Goal: Task Accomplishment & Management: Manage account settings

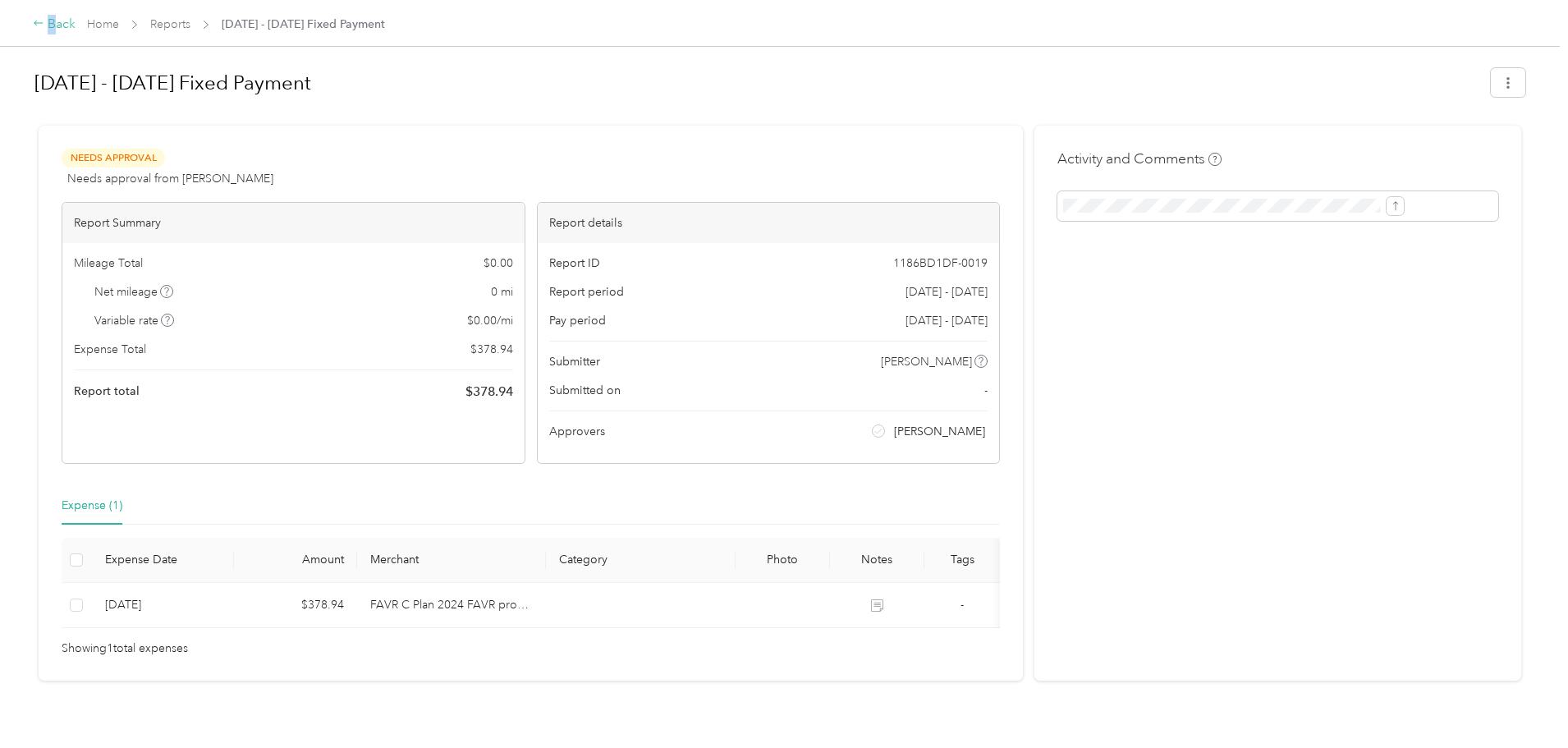
click at [76, 29] on div "Back" at bounding box center [54, 25] width 43 height 20
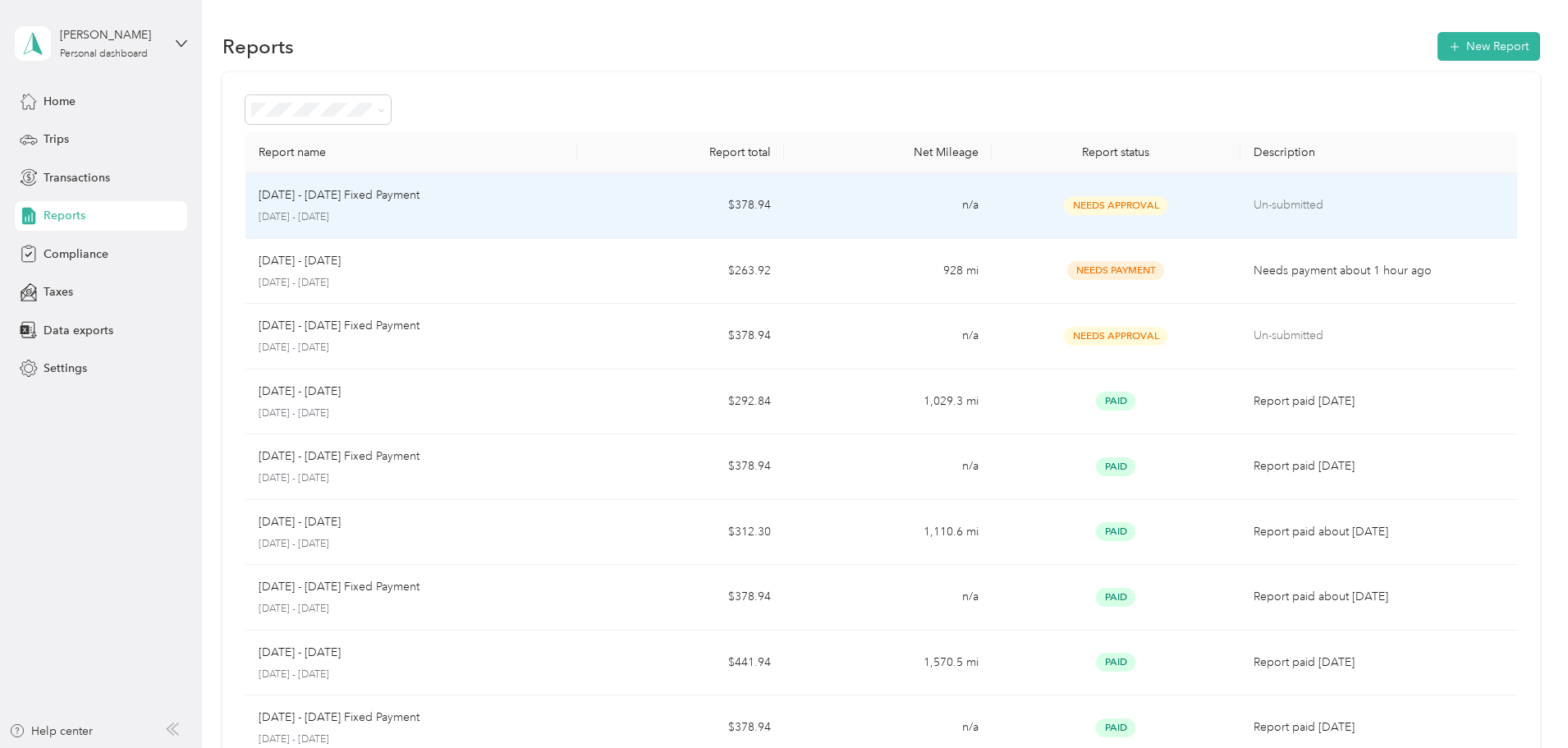
click at [564, 216] on p "[DATE] - [DATE]" at bounding box center [411, 217] width 305 height 15
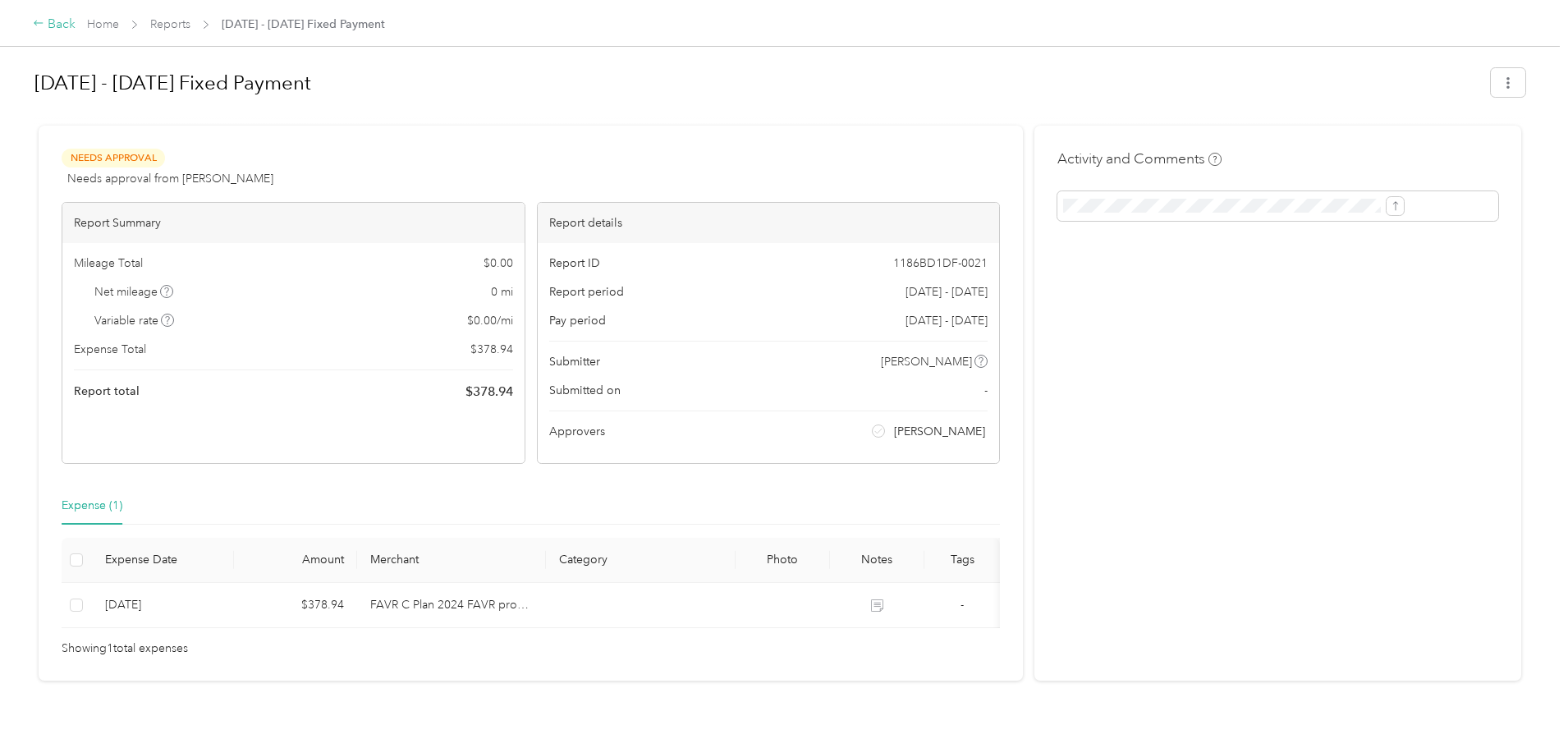
click at [76, 25] on div "Back" at bounding box center [54, 25] width 43 height 20
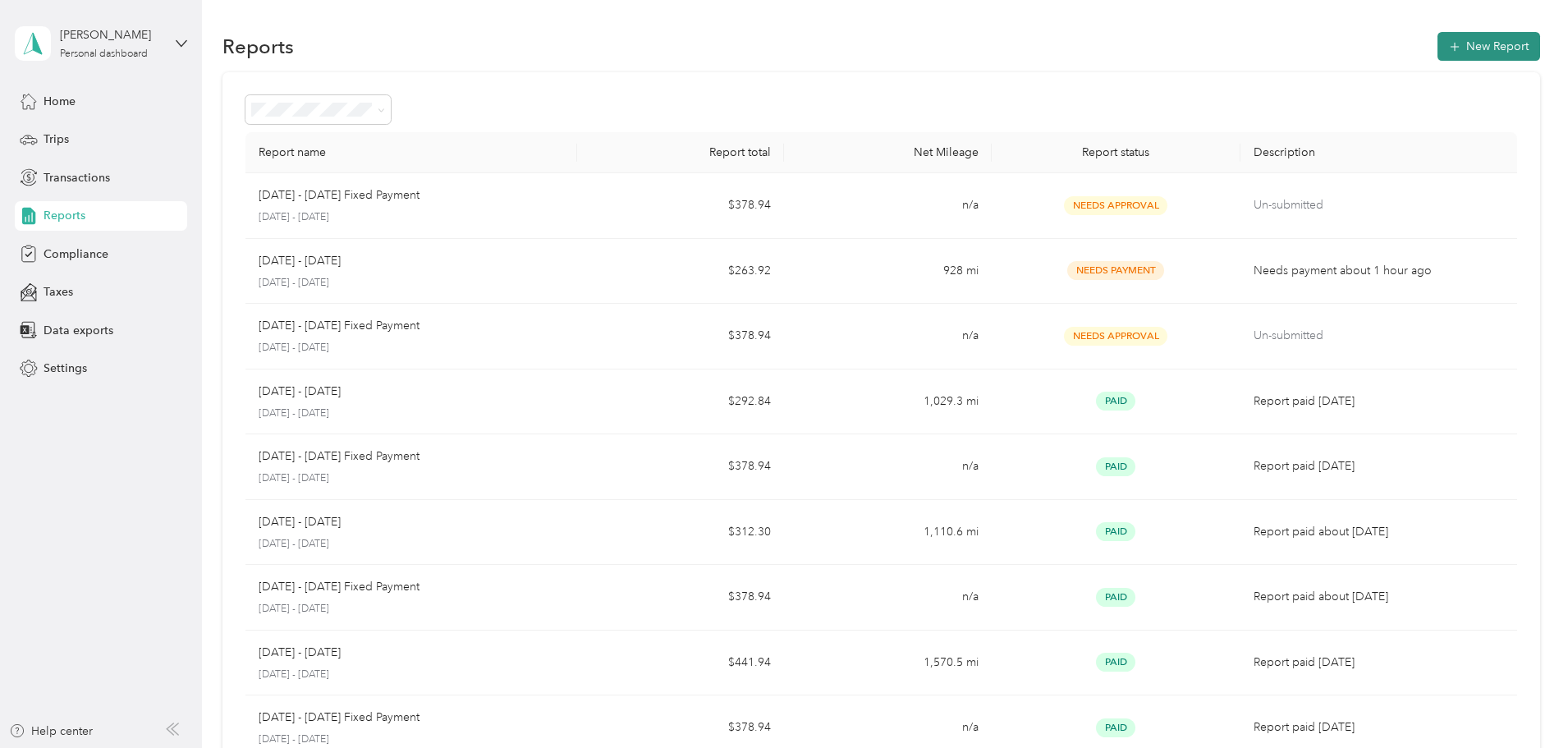
click at [1437, 40] on button "New Report" at bounding box center [1487, 46] width 102 height 29
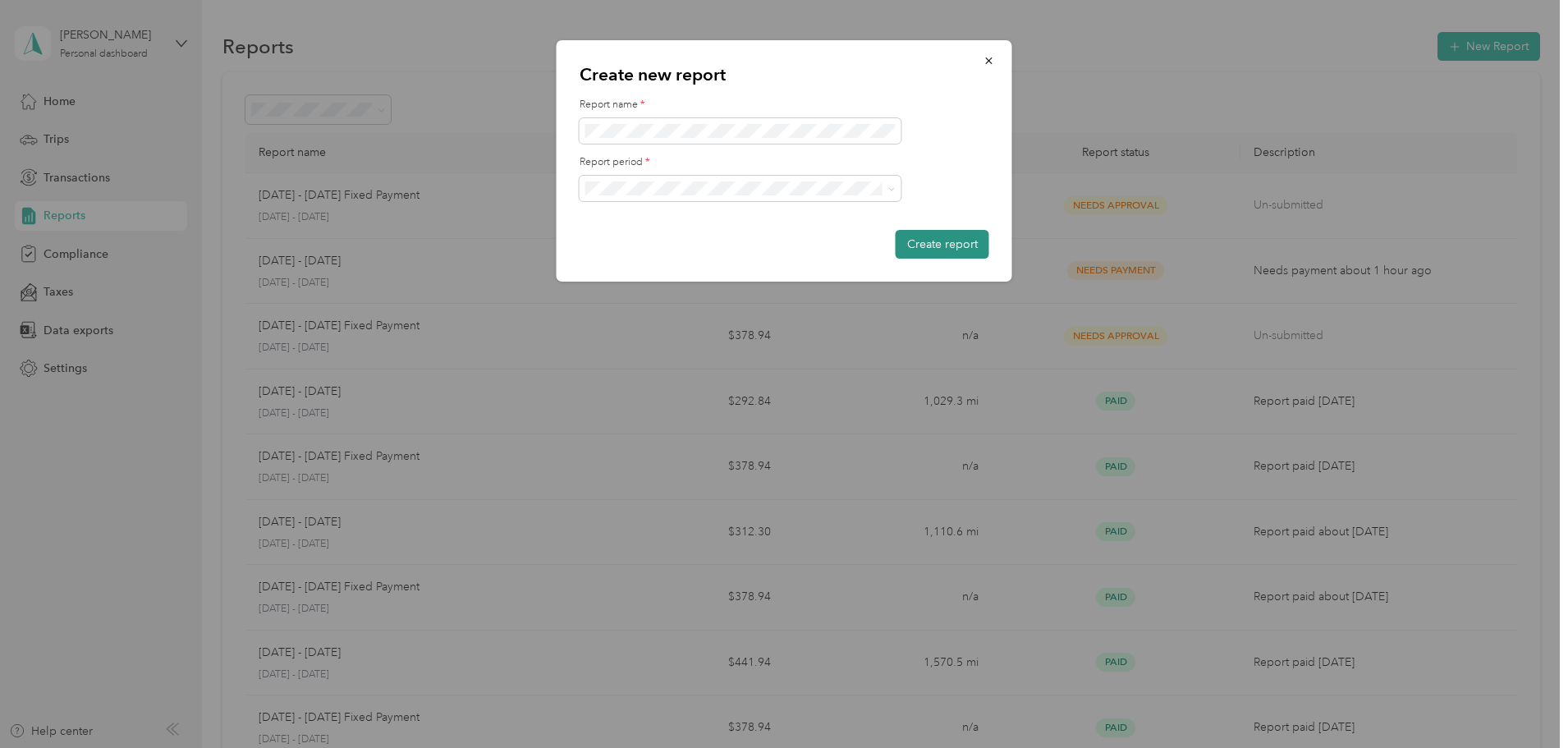
click at [929, 243] on button "Create report" at bounding box center [943, 244] width 93 height 29
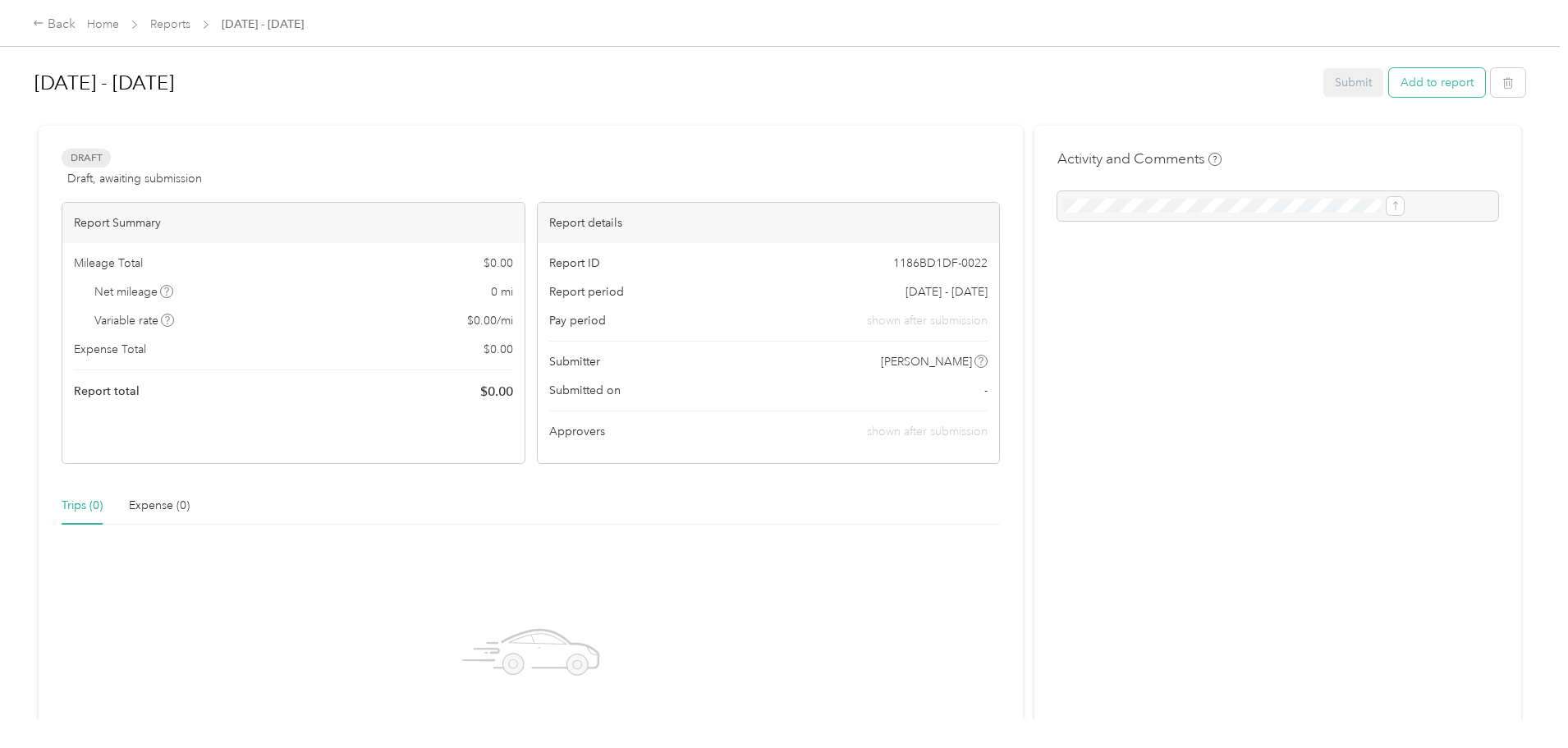
click at [1389, 94] on button "Add to report" at bounding box center [1437, 83] width 96 height 29
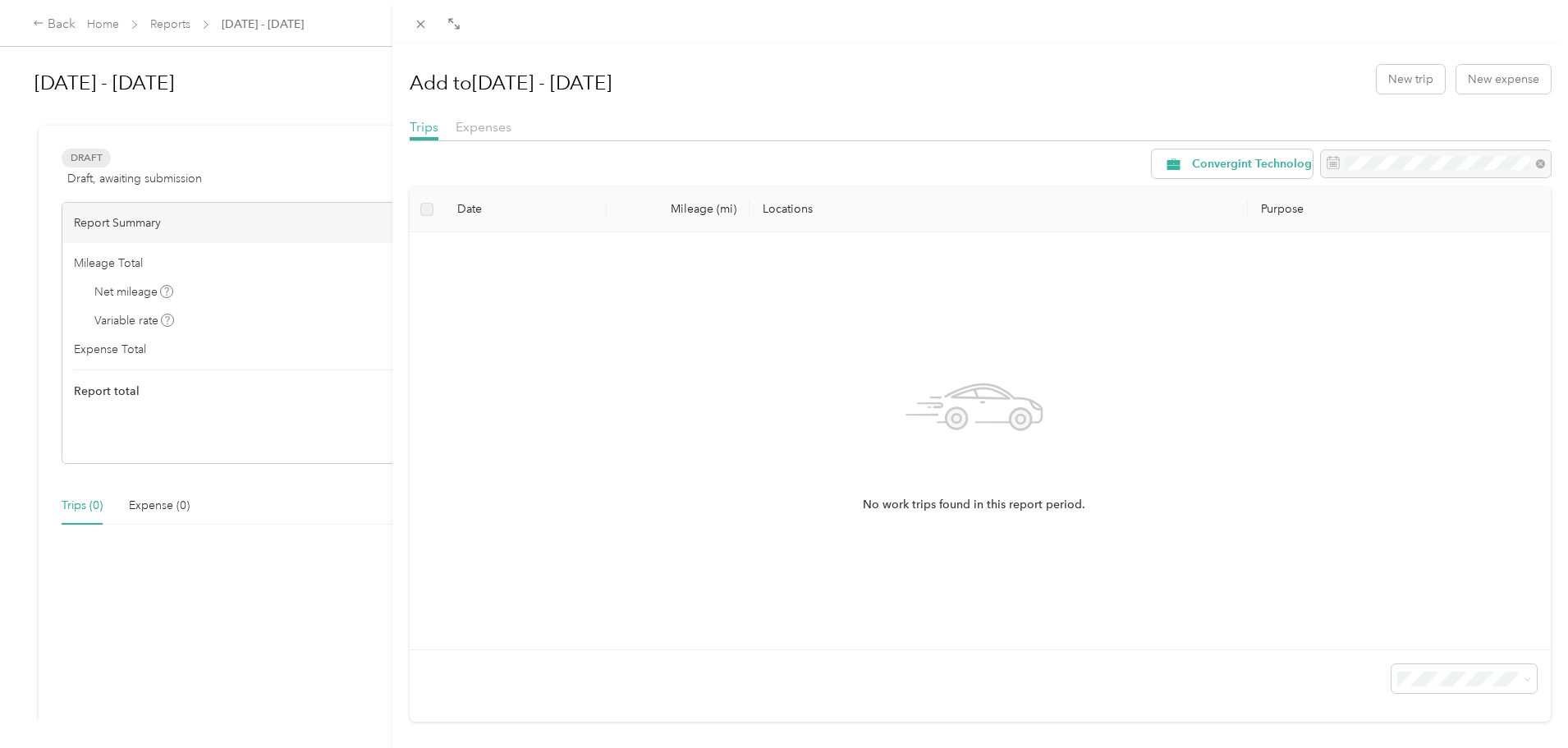
click at [414, 28] on icon at bounding box center [421, 24] width 14 height 14
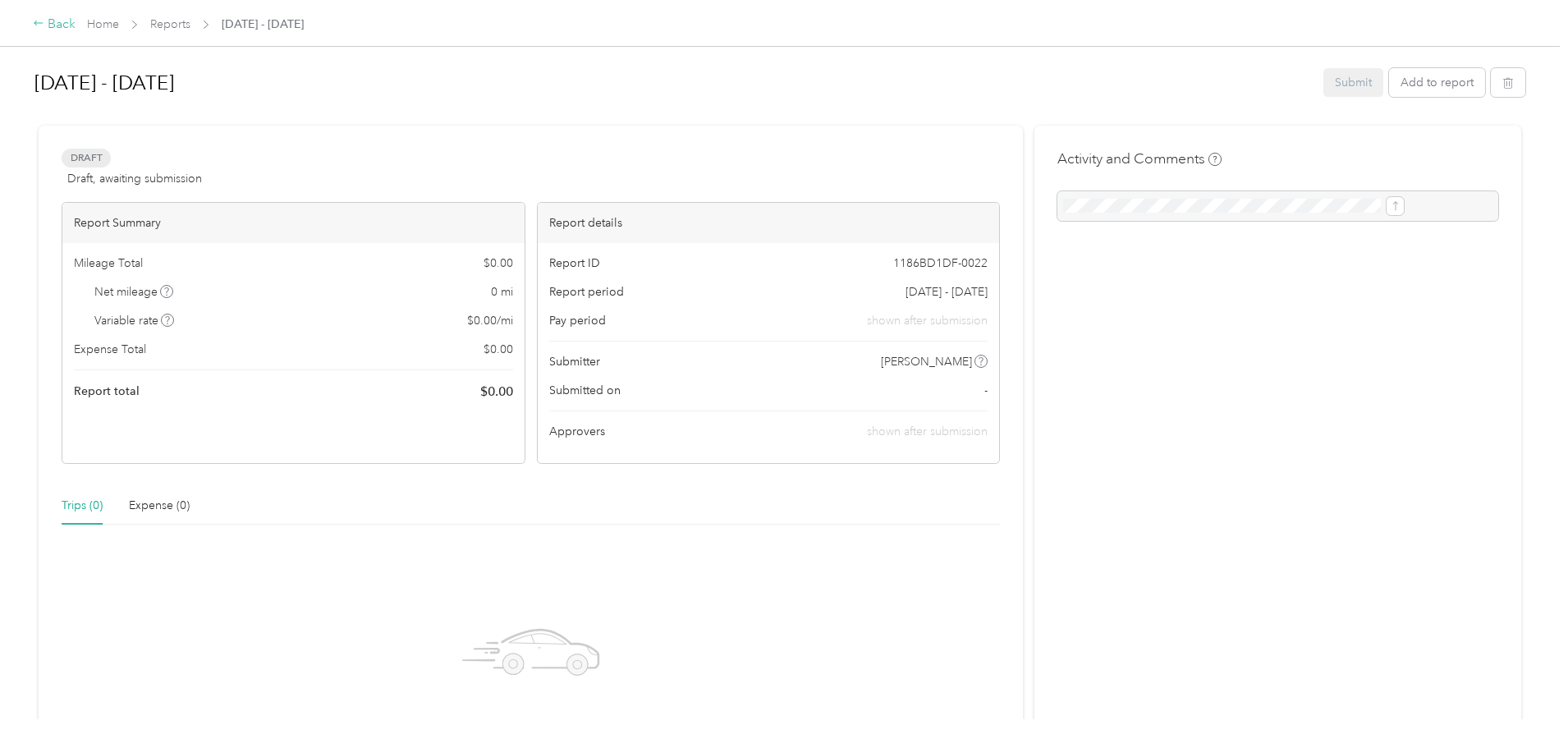
click at [76, 17] on div "Back" at bounding box center [54, 25] width 43 height 20
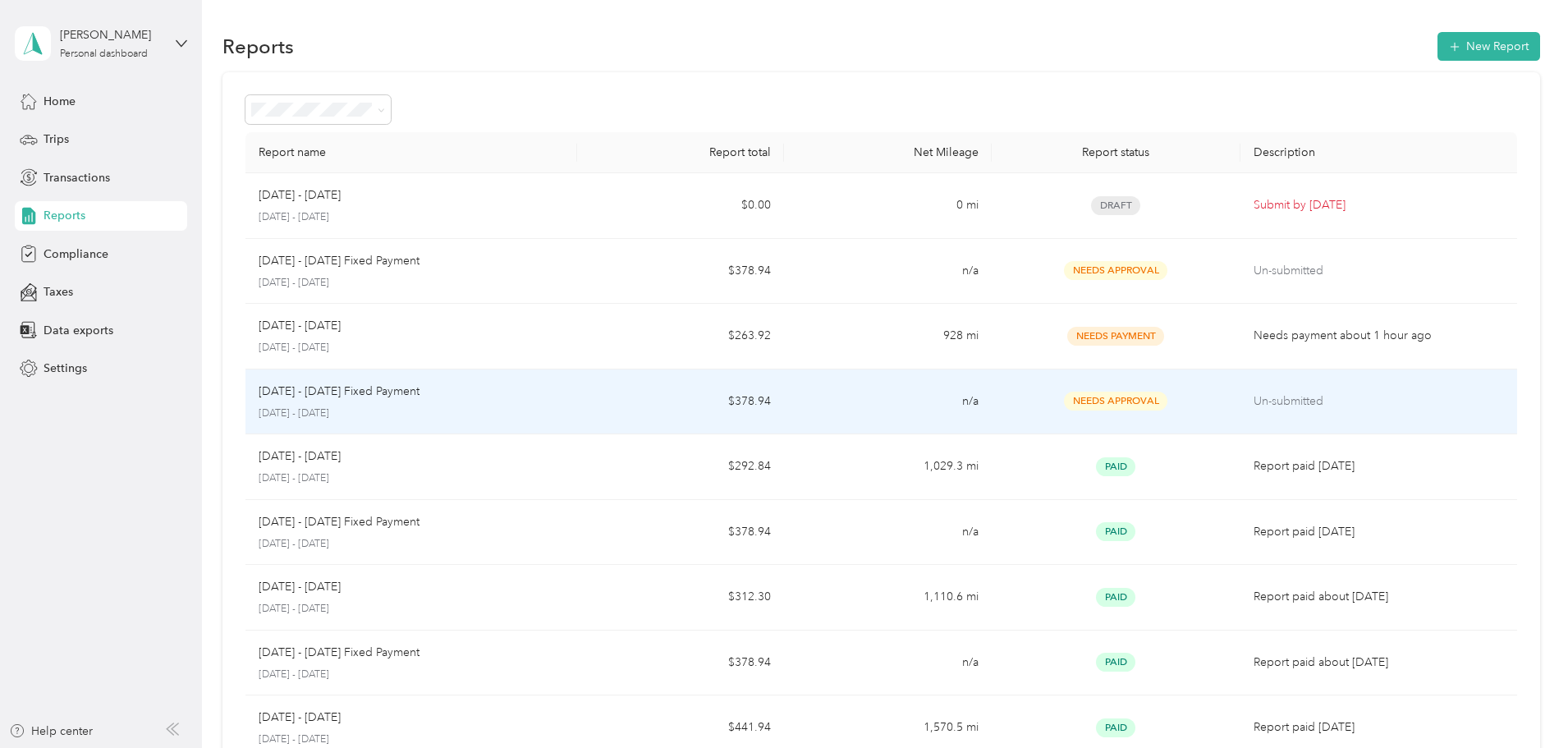
click at [532, 379] on td "[DATE] - [DATE] Fixed Payment [DATE] - [DATE]" at bounding box center [412, 402] width 332 height 66
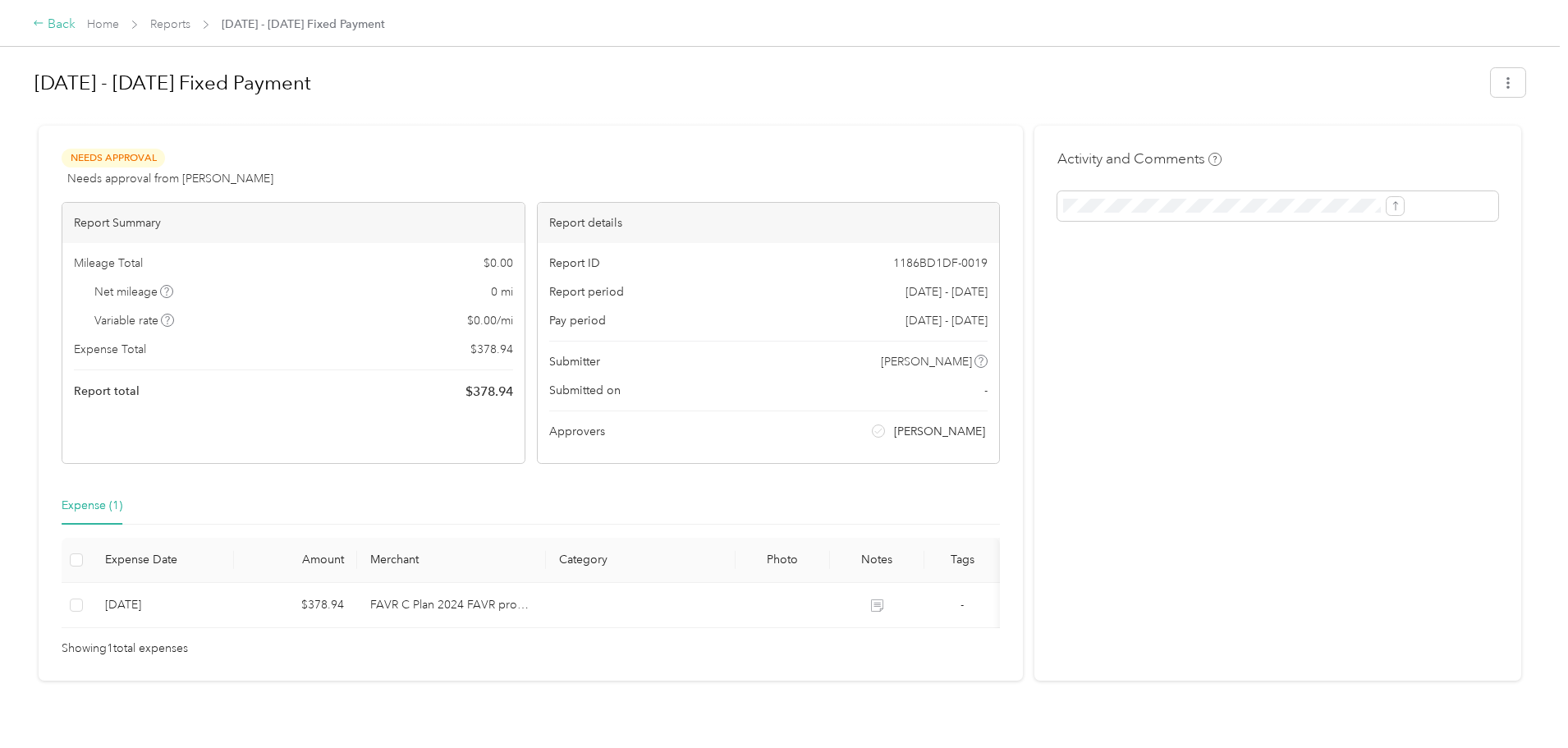
click at [76, 25] on div "Back" at bounding box center [54, 25] width 43 height 20
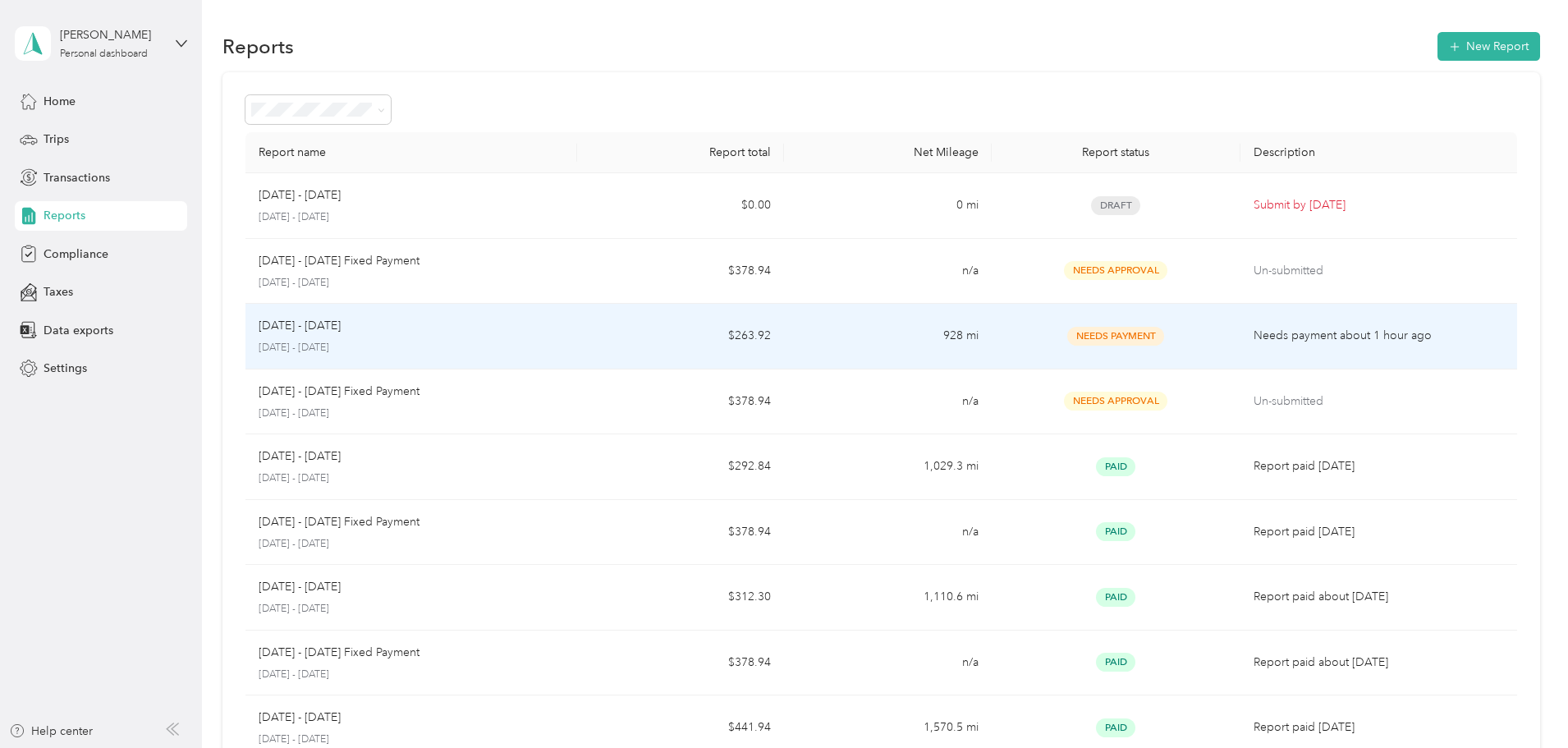
click at [564, 341] on p "[DATE] - [DATE]" at bounding box center [411, 348] width 305 height 15
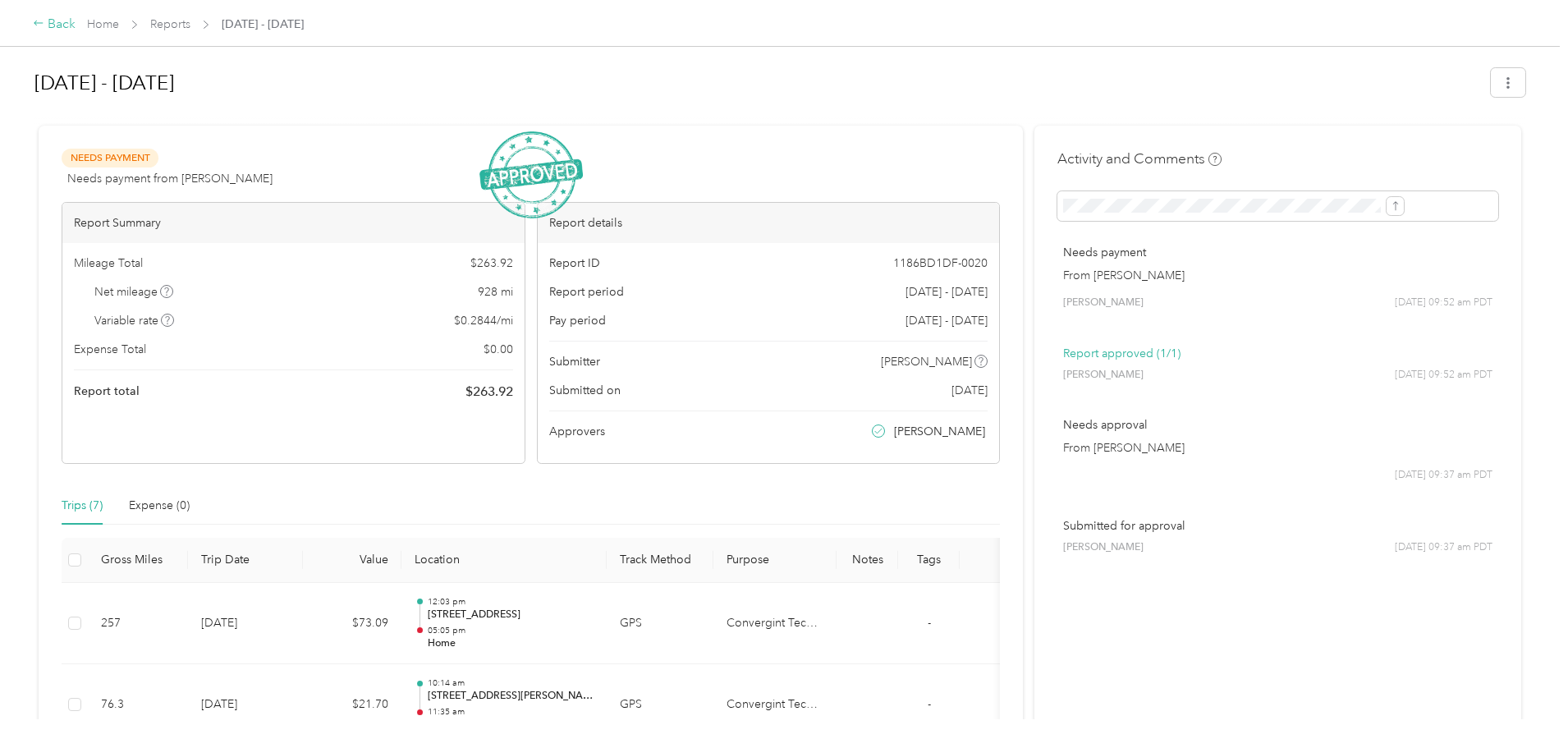
click at [45, 22] on icon at bounding box center [39, 23] width 12 height 12
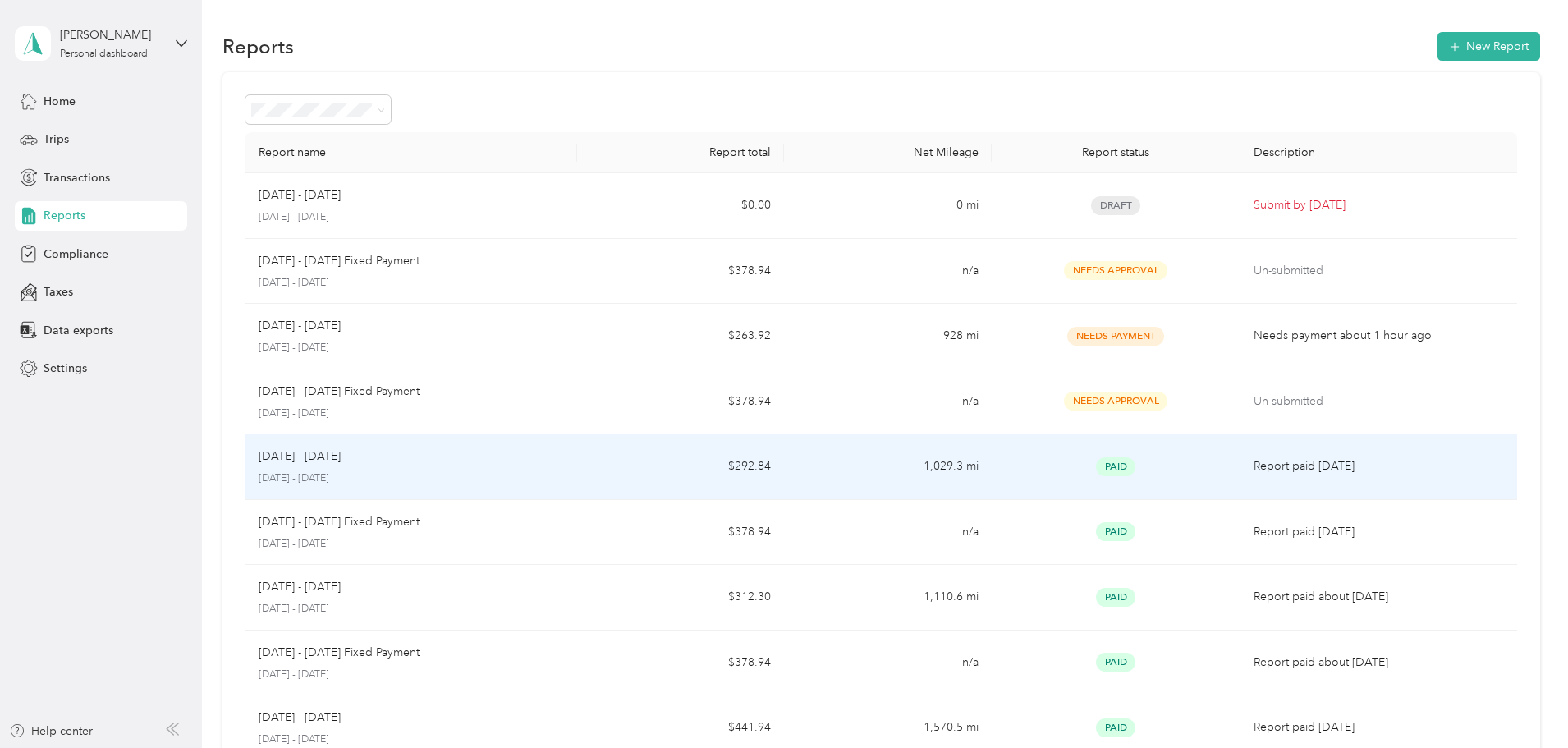
click at [577, 486] on td "[DATE] - [DATE] [DATE] - [DATE]" at bounding box center [412, 468] width 332 height 66
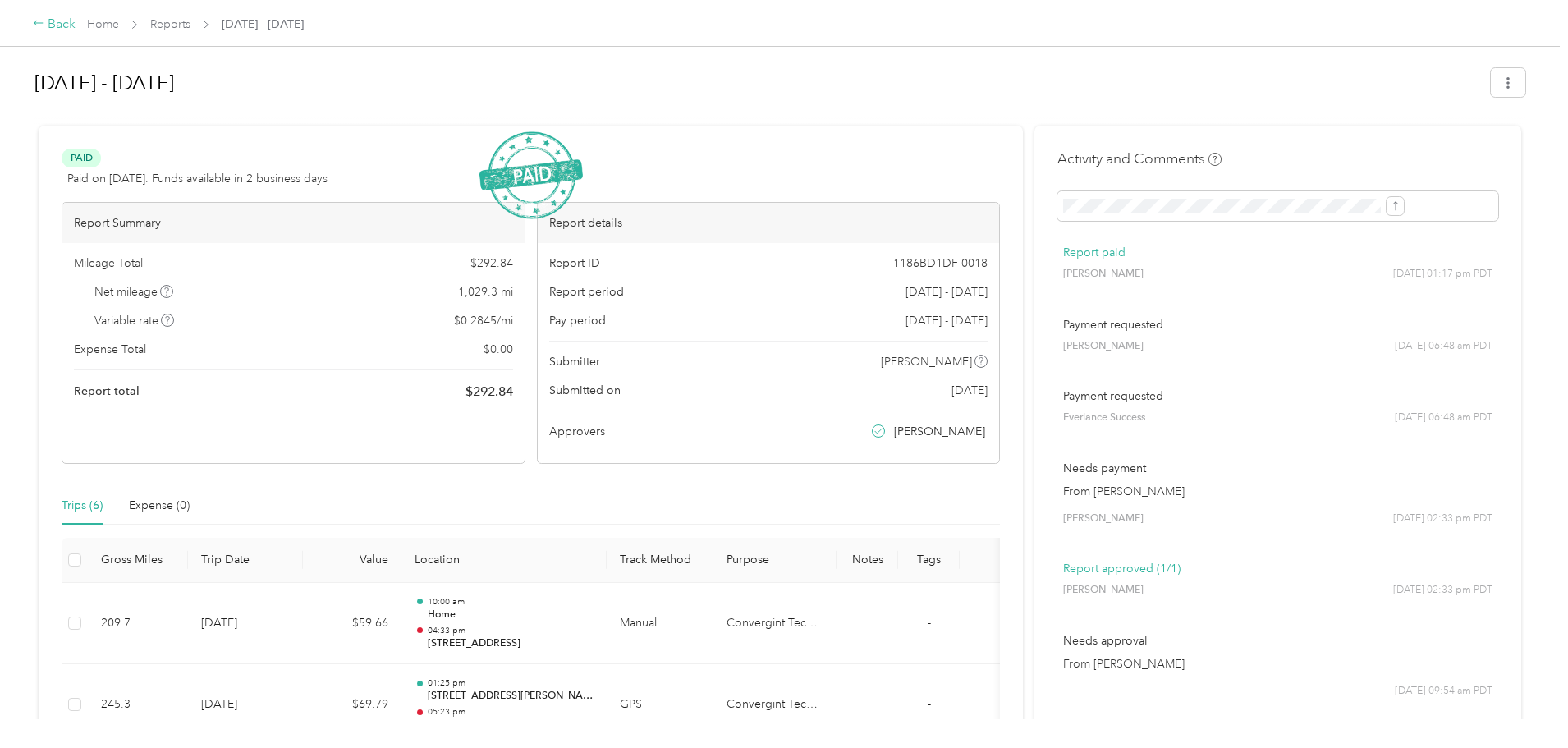
click at [76, 23] on div "Back" at bounding box center [54, 25] width 43 height 20
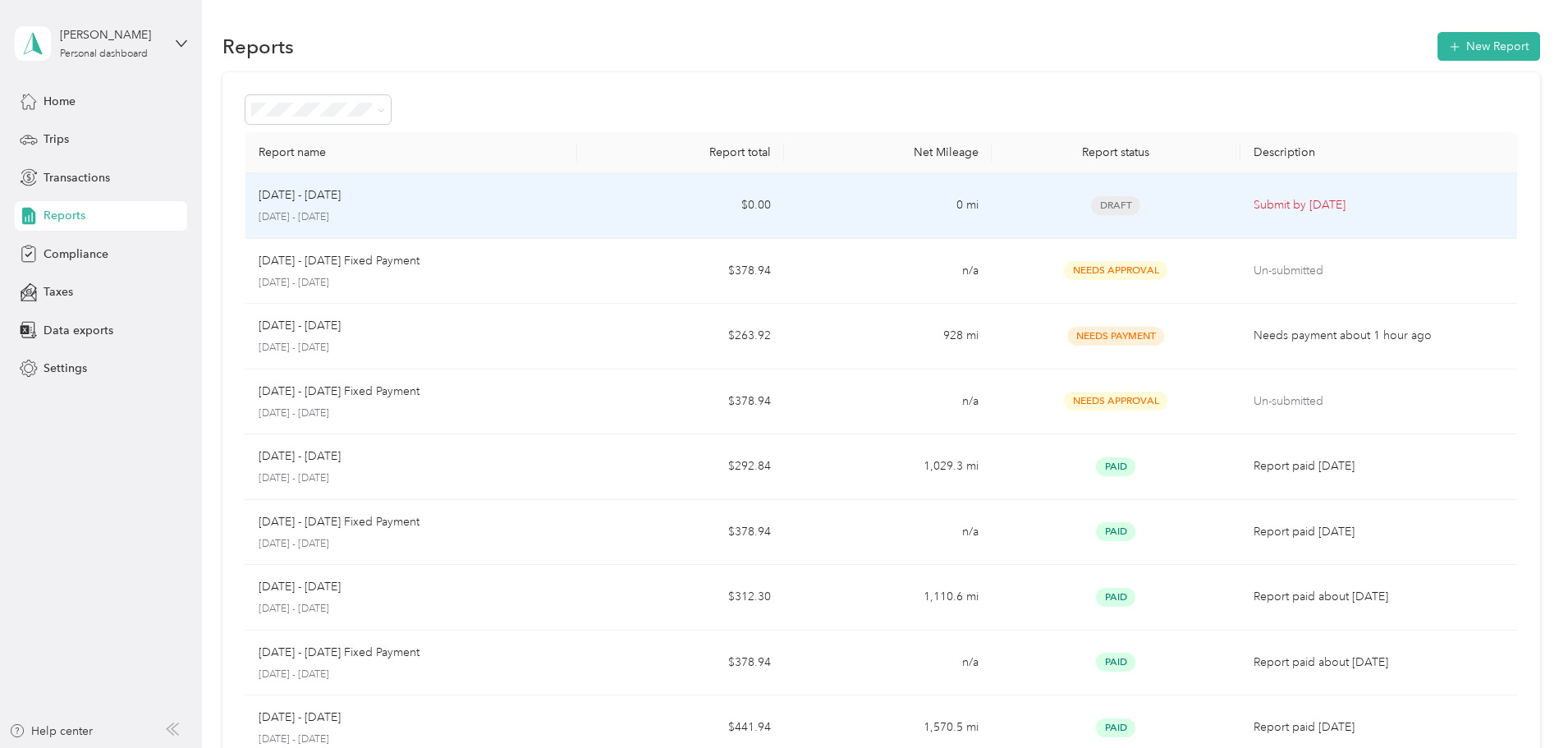
click at [430, 222] on p "[DATE] - [DATE]" at bounding box center [411, 217] width 305 height 15
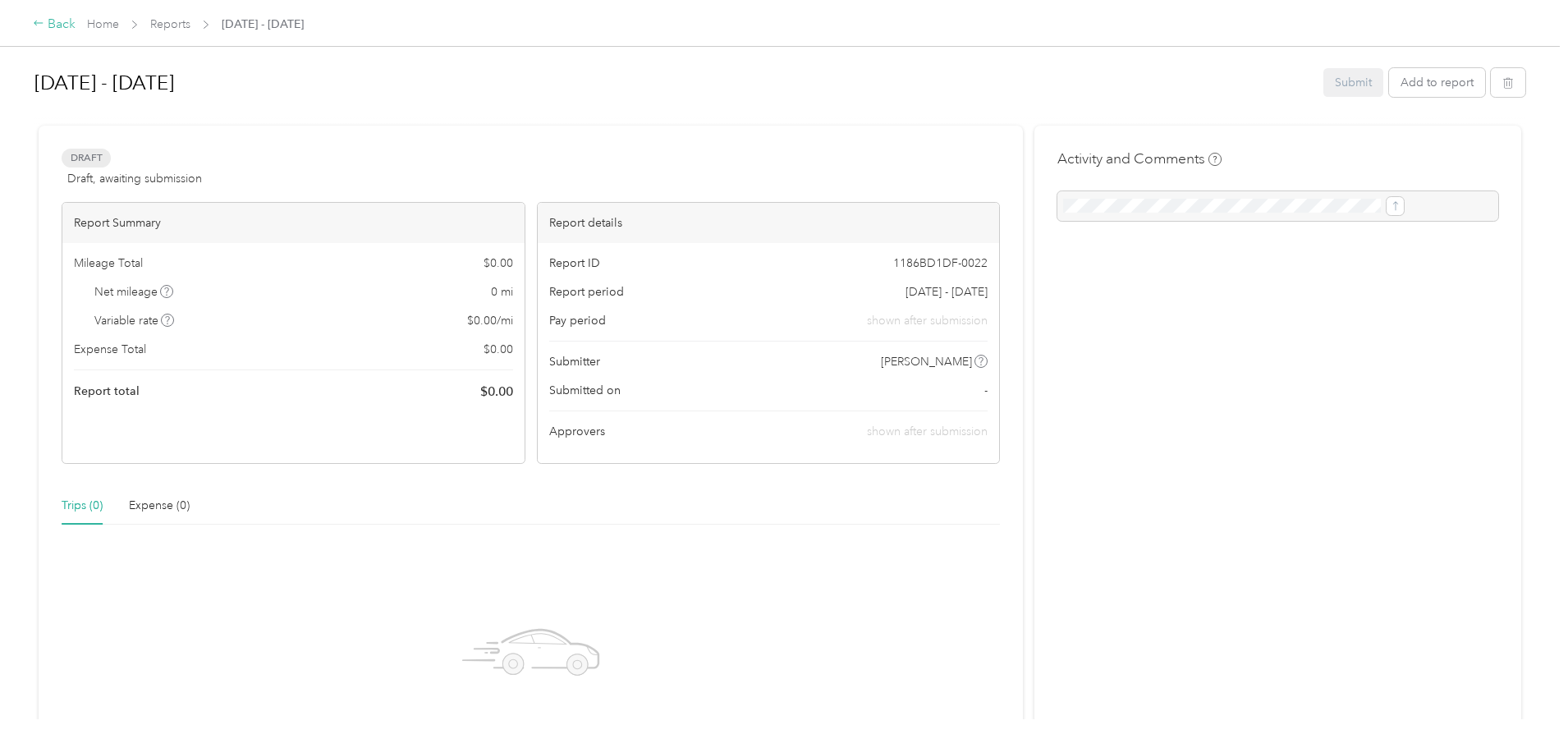
click at [76, 20] on div "Back" at bounding box center [54, 25] width 43 height 20
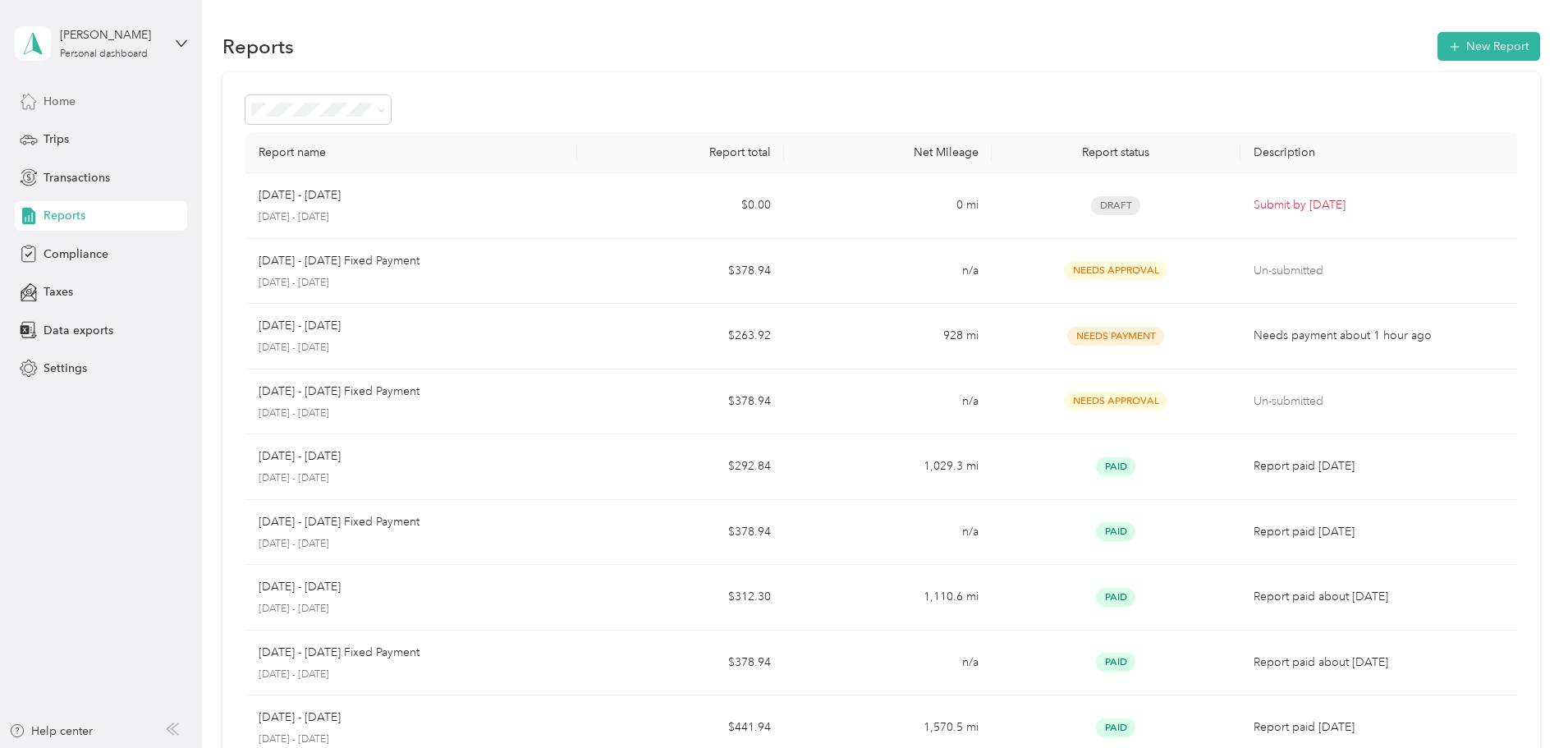
click at [76, 94] on span "Home" at bounding box center [60, 100] width 32 height 17
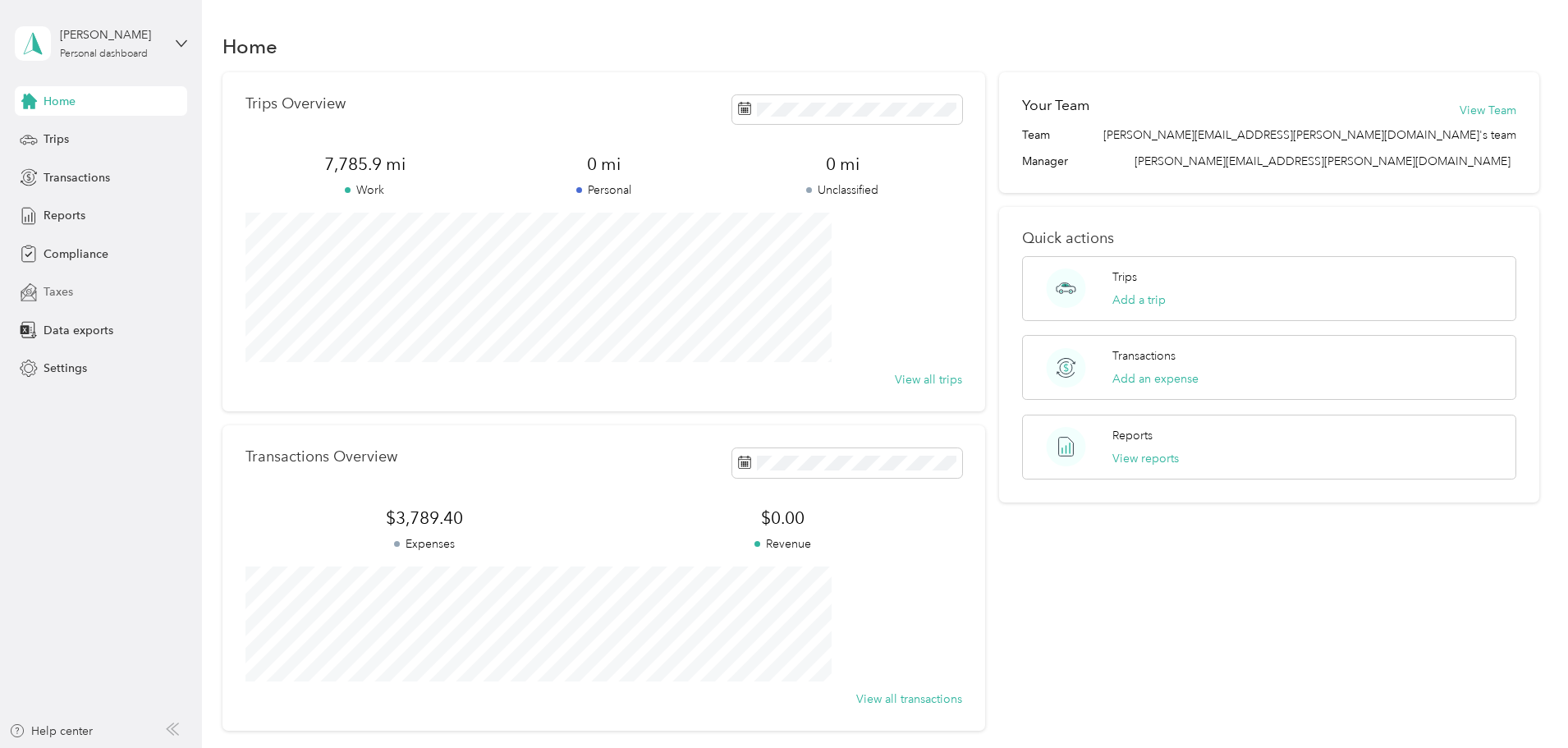
click at [124, 278] on div "Taxes" at bounding box center [100, 292] width 172 height 30
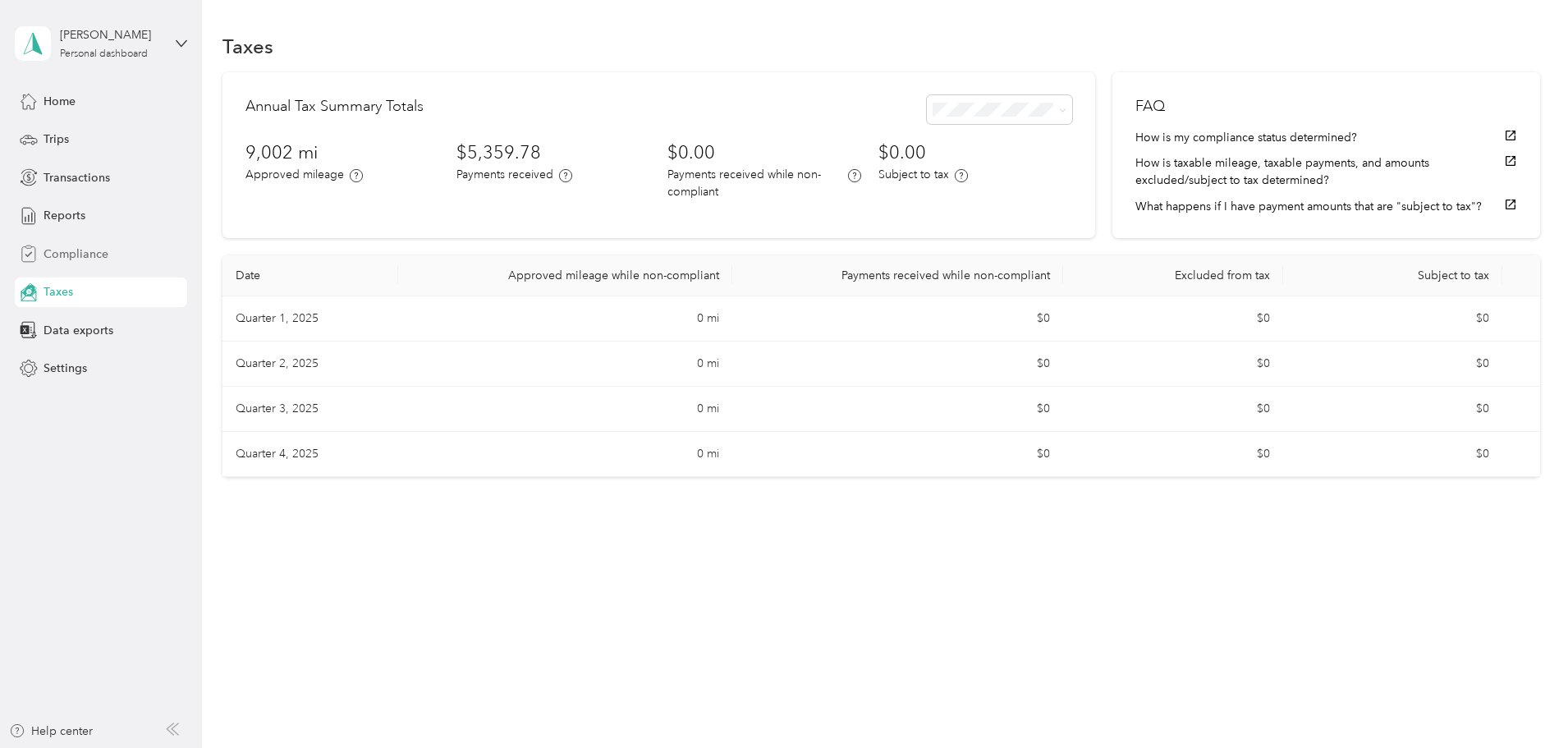
click at [115, 252] on div "Compliance" at bounding box center [100, 254] width 172 height 30
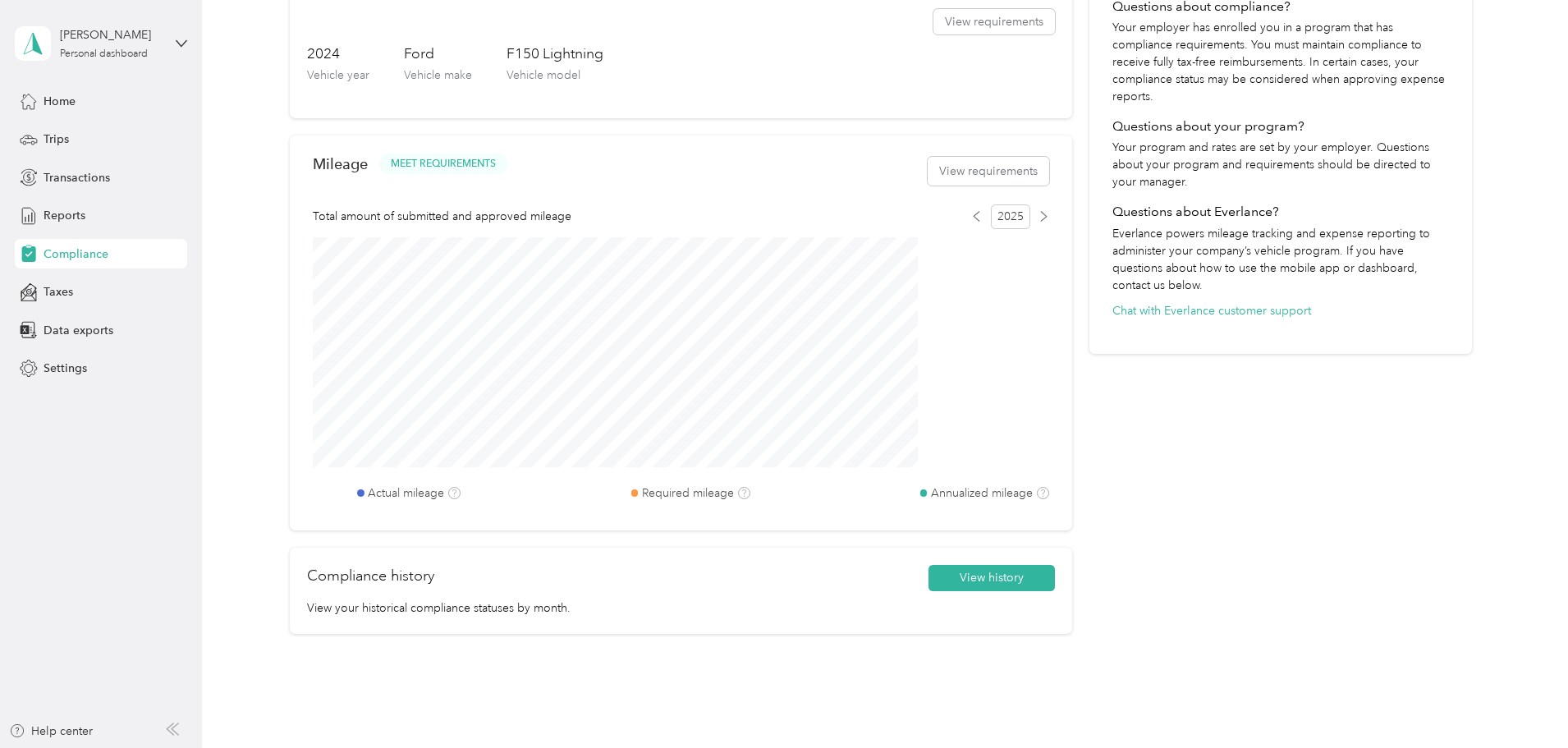
scroll to position [411, 0]
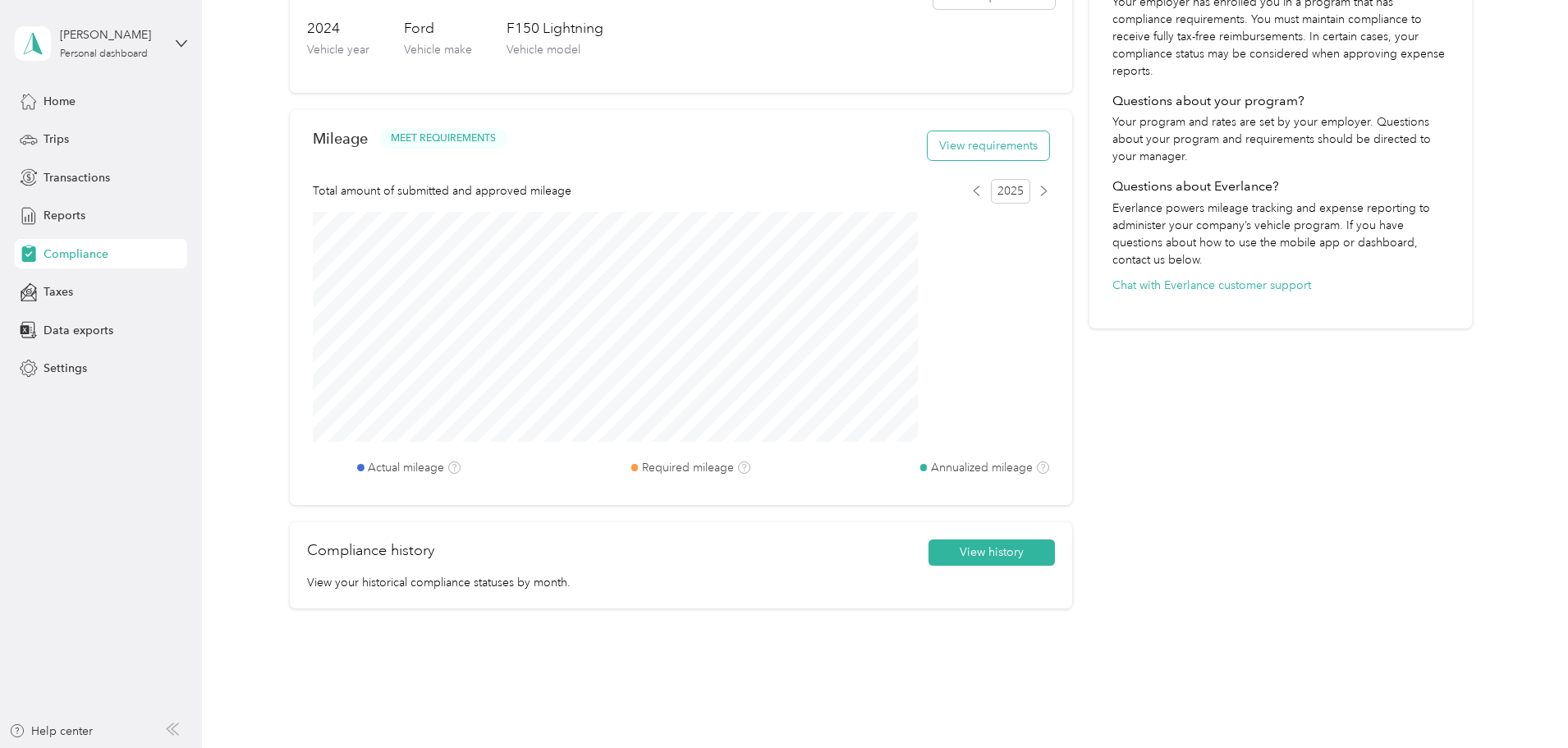
click at [928, 160] on button "View requirements" at bounding box center [988, 145] width 121 height 29
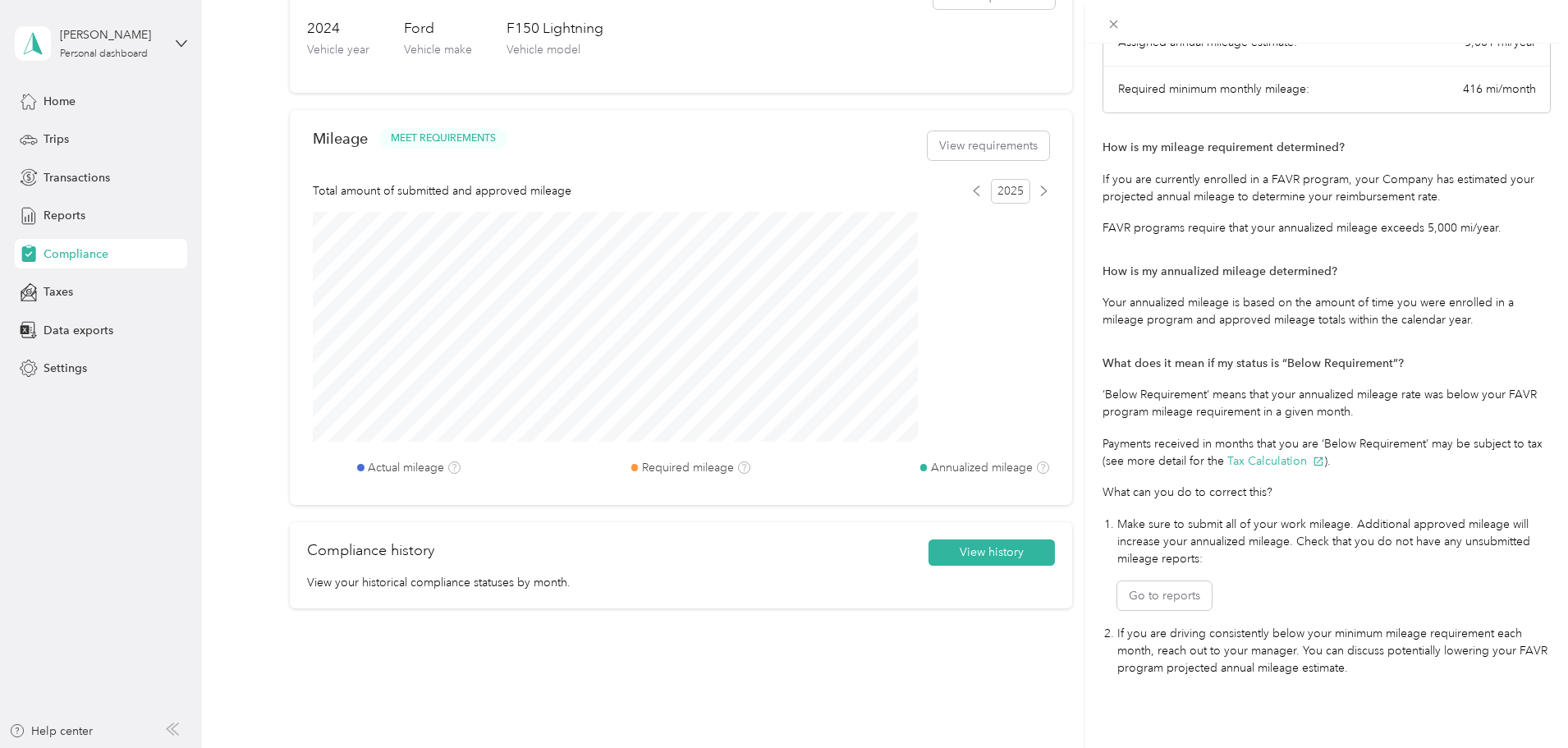
scroll to position [196, 0]
click at [1063, 398] on div "Mileage Requirements These requirements are set by your Company. If you have an…" at bounding box center [784, 374] width 1568 height 748
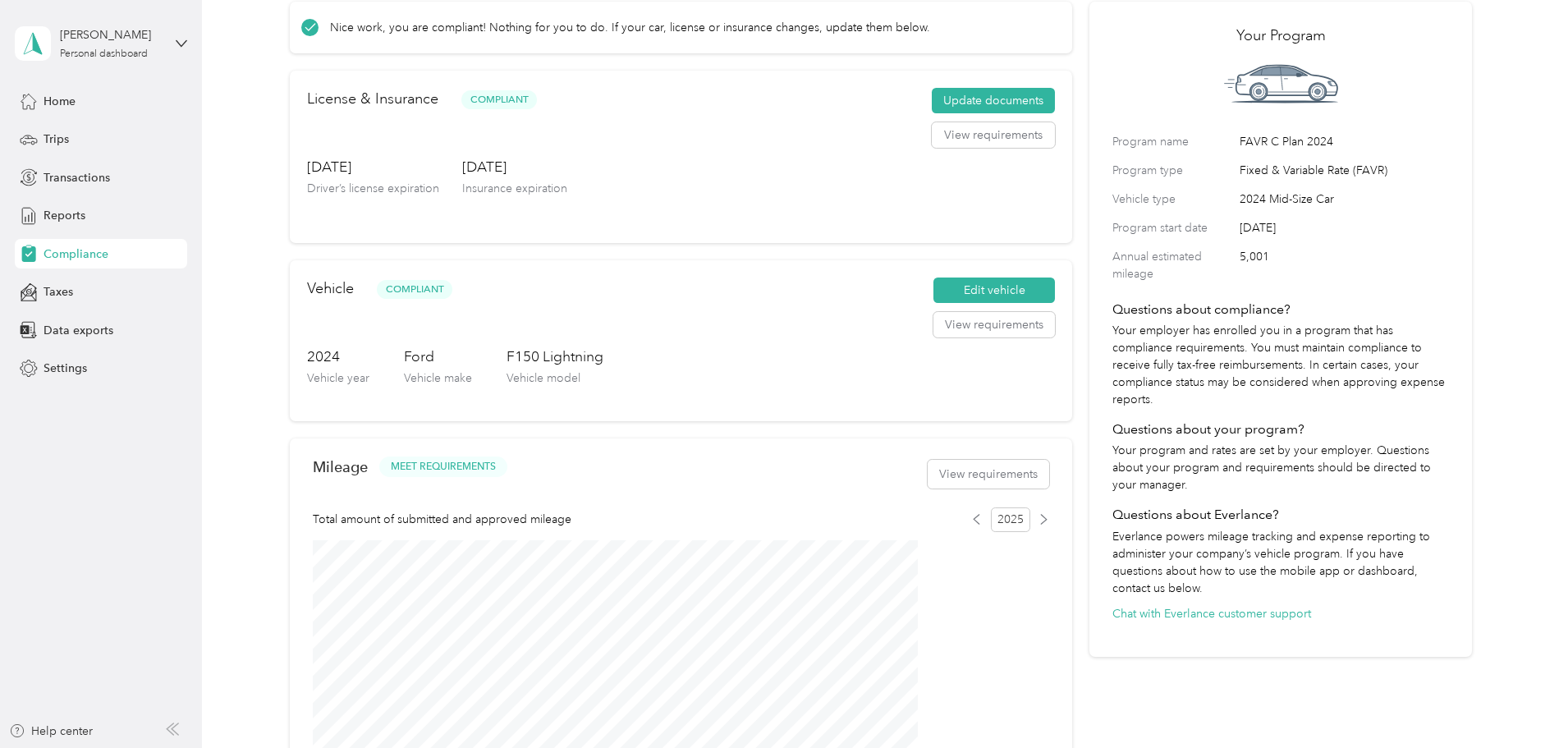
scroll to position [0, 0]
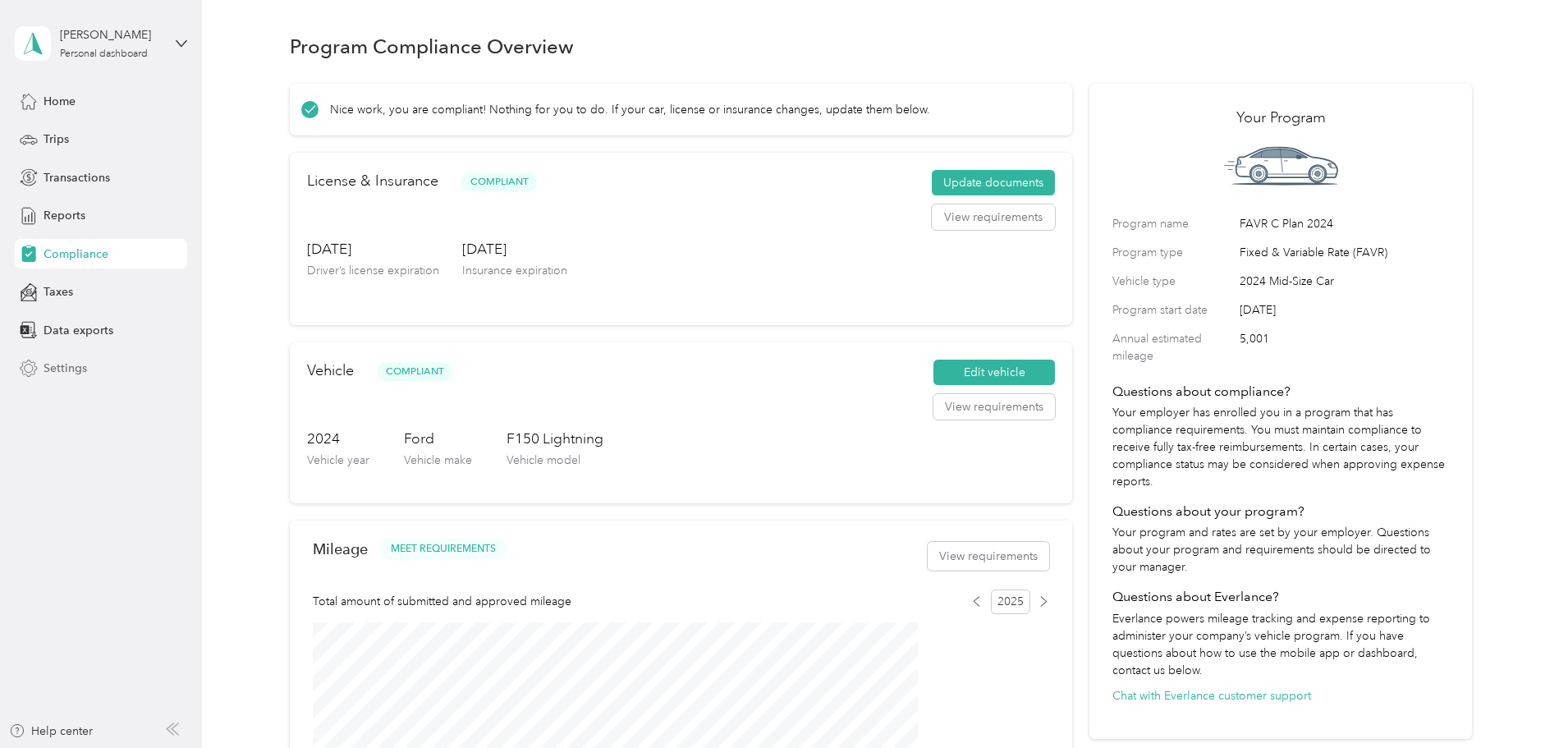
click at [64, 371] on span "Settings" at bounding box center [66, 368] width 44 height 17
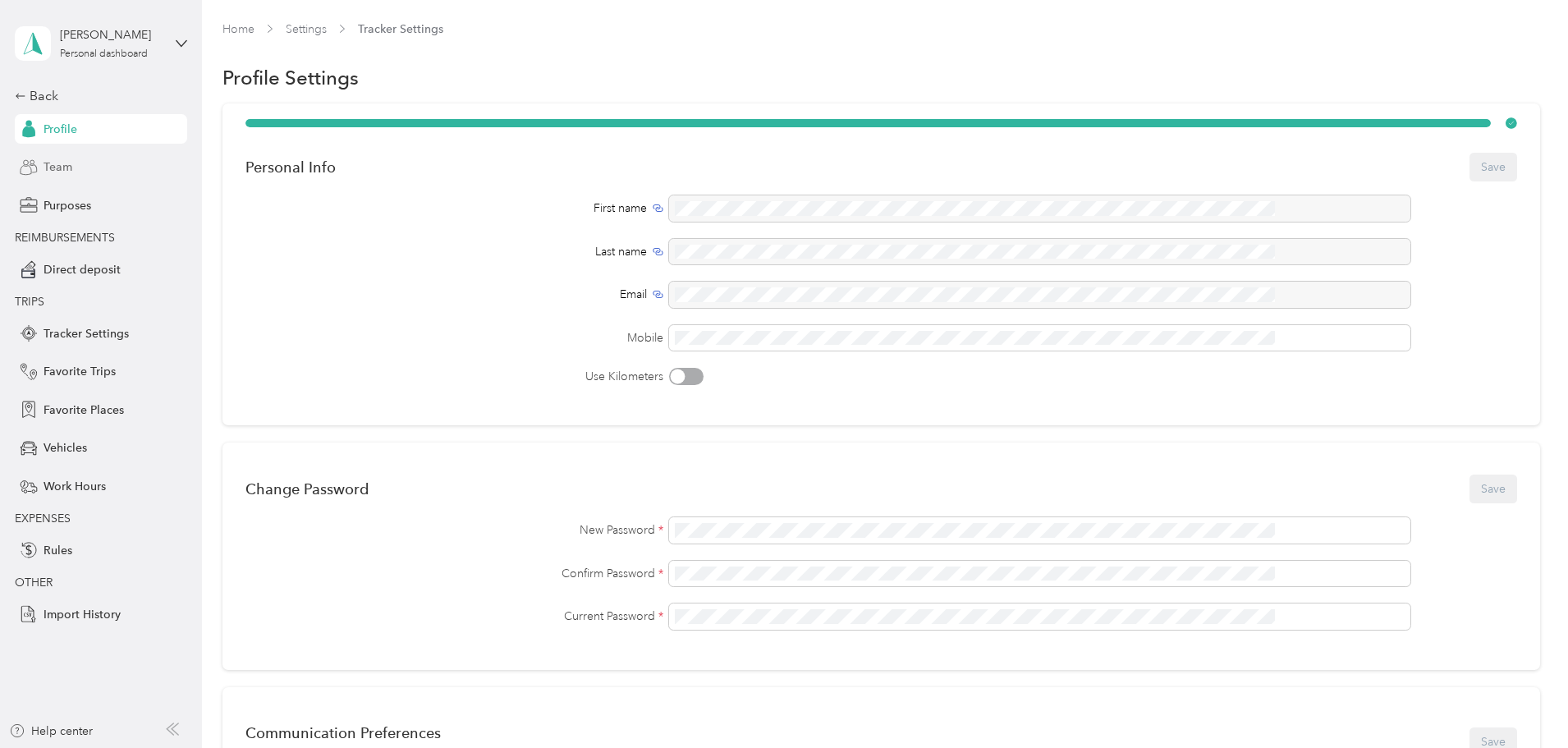
click at [85, 154] on div "Team" at bounding box center [100, 168] width 172 height 30
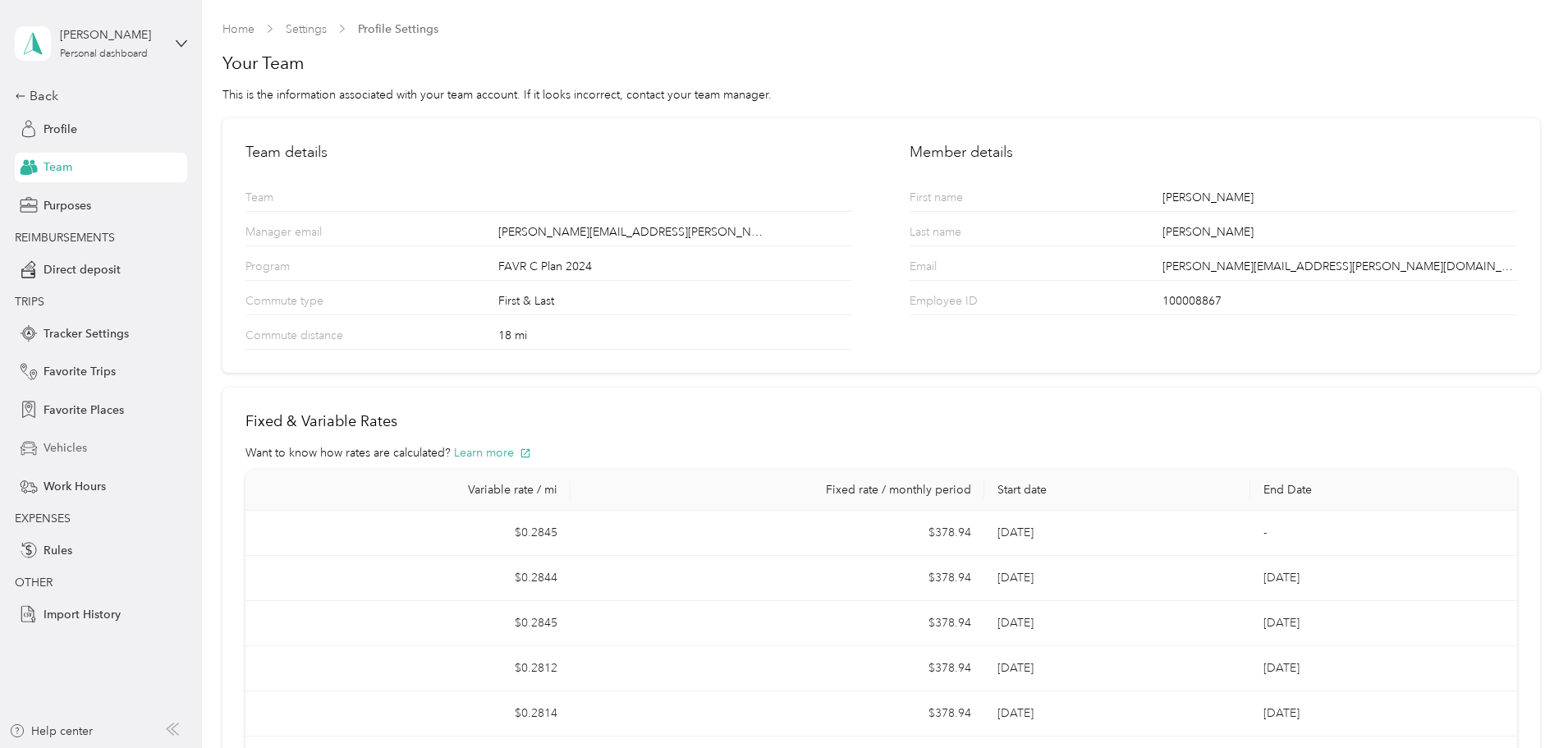
click at [77, 446] on span "Vehicles" at bounding box center [66, 448] width 44 height 17
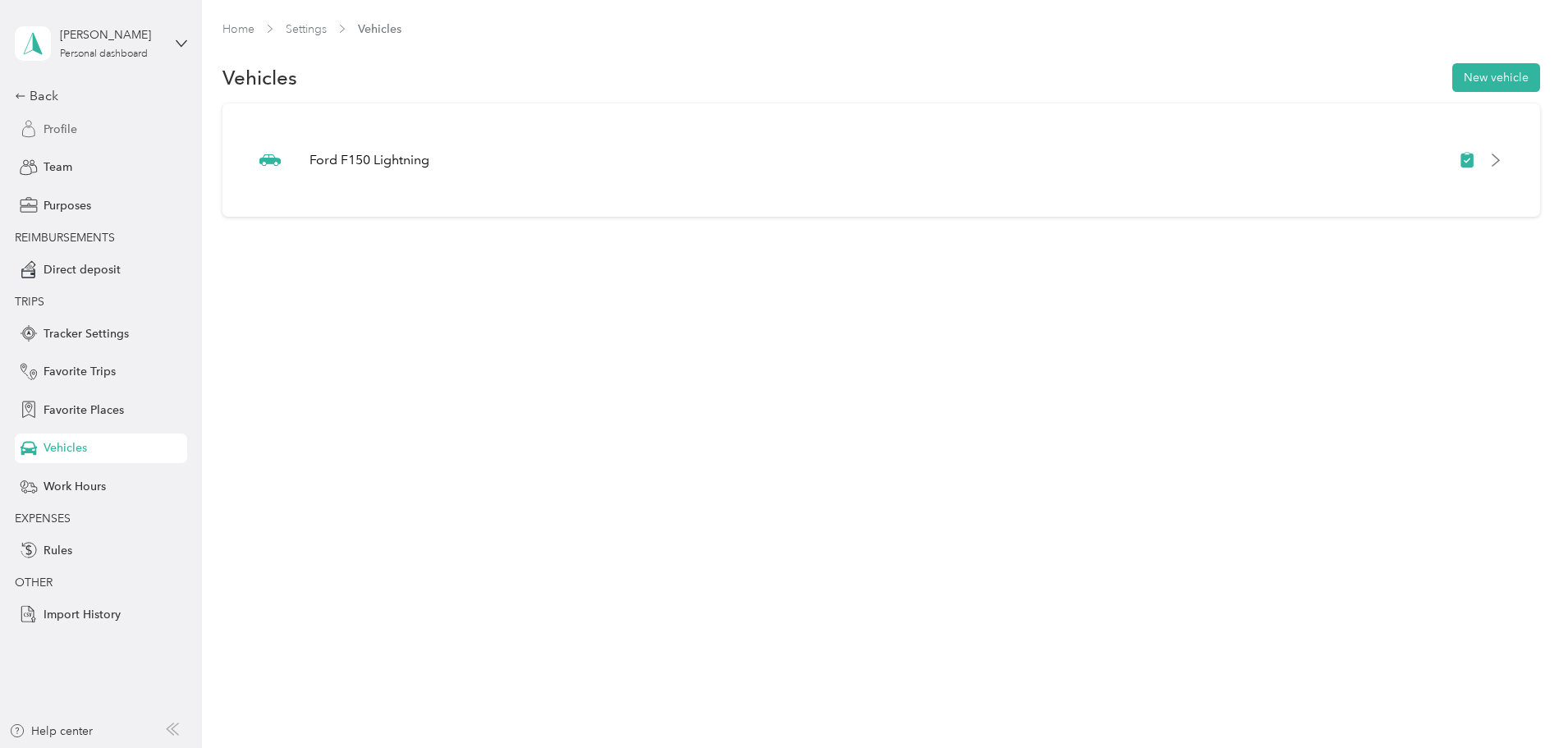
click at [50, 119] on div "Profile" at bounding box center [100, 129] width 172 height 30
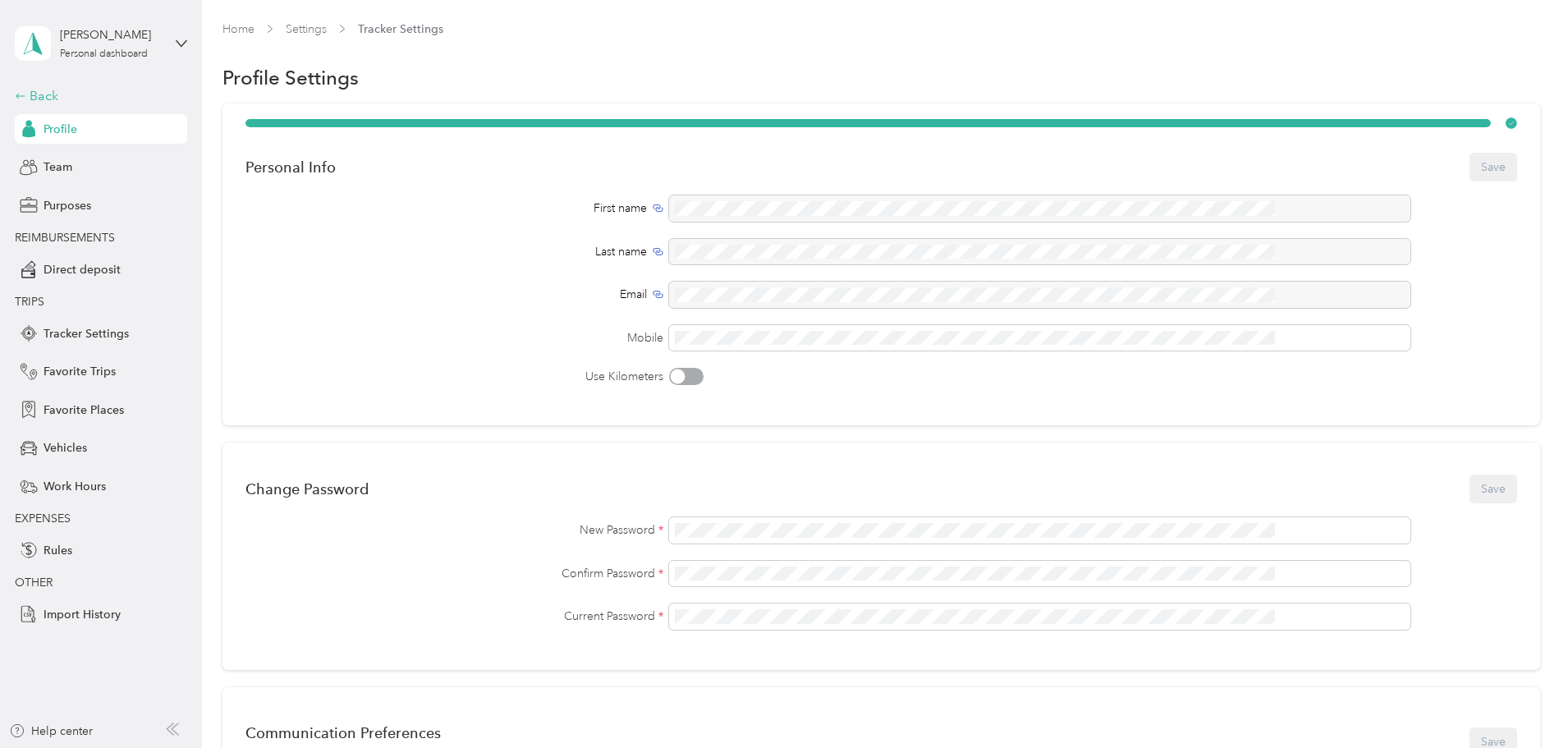
click at [57, 92] on div "Back" at bounding box center [96, 96] width 164 height 20
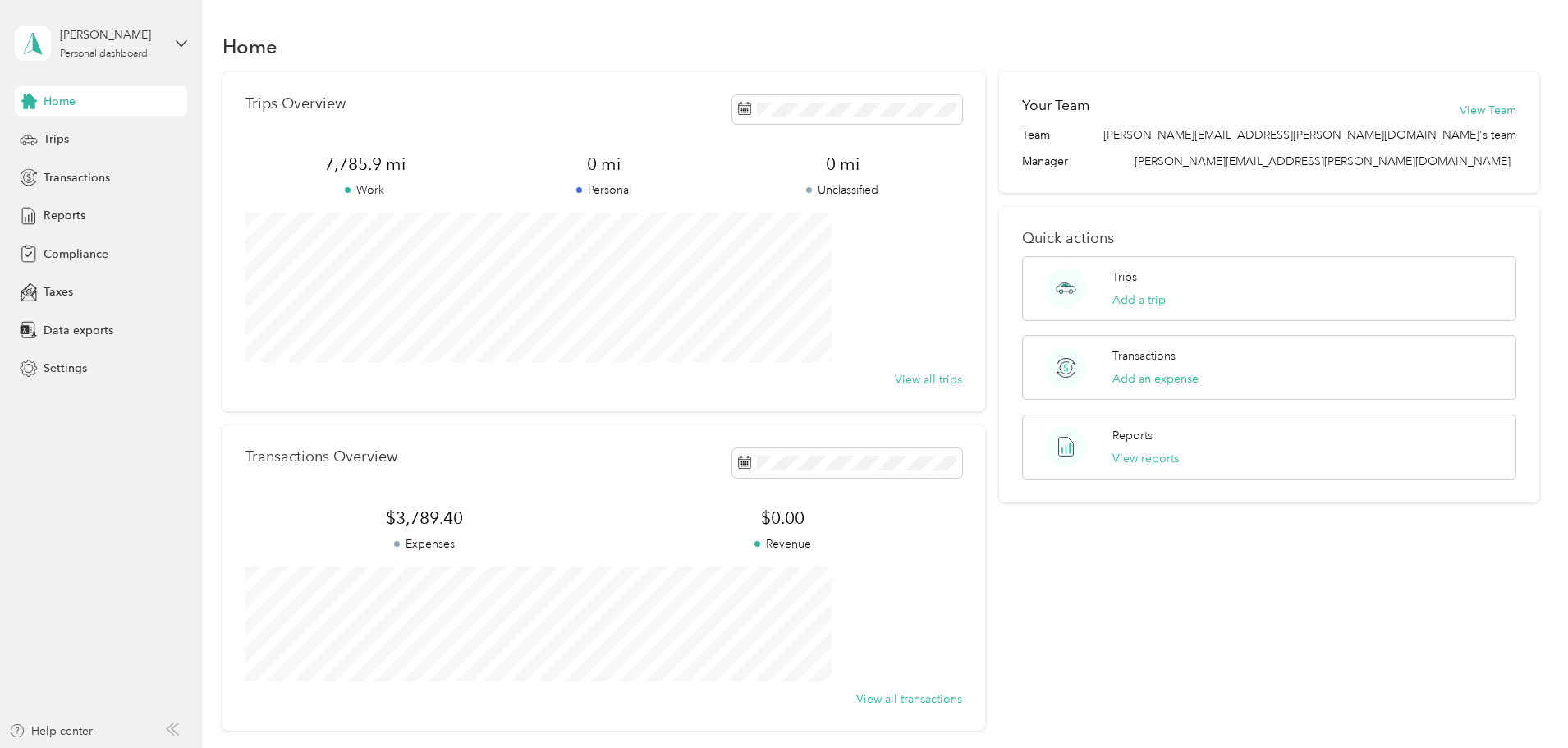
click at [1284, 581] on div "Your Team View Team Team [PERSON_NAME][EMAIL_ADDRESS][PERSON_NAME][DOMAIN_NAME]…" at bounding box center [1269, 402] width 540 height 658
